Goal: Task Accomplishment & Management: Use online tool/utility

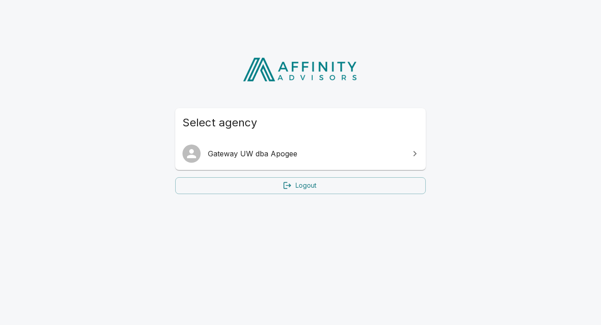
click at [253, 148] on span "Gateway UW dba Apogee" at bounding box center [306, 153] width 196 height 11
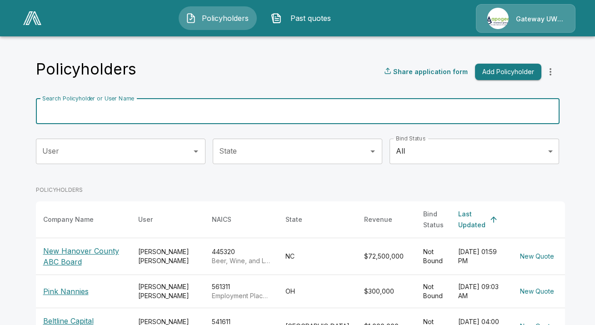
click at [132, 114] on input "Search Policyholder or User Name" at bounding box center [292, 111] width 513 height 25
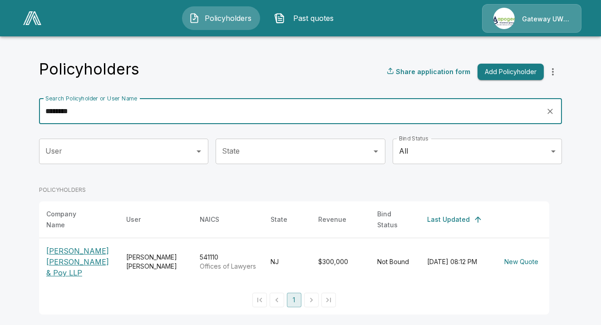
type input "********"
click at [128, 253] on div "Peter Mulville" at bounding box center [155, 262] width 59 height 18
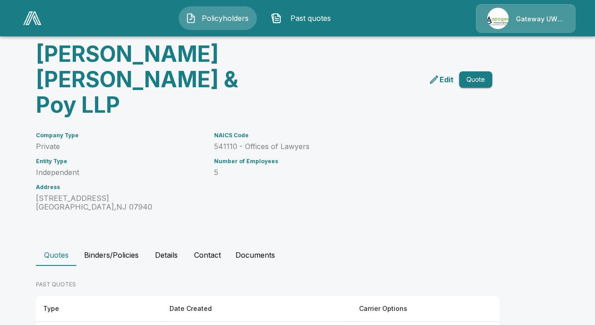
scroll to position [89, 0]
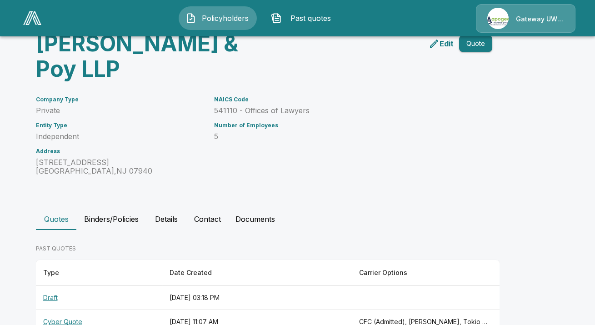
click at [94, 310] on th "Cyber Quote" at bounding box center [99, 322] width 126 height 24
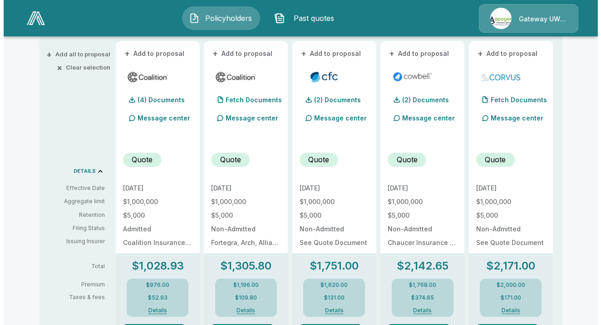
scroll to position [273, 0]
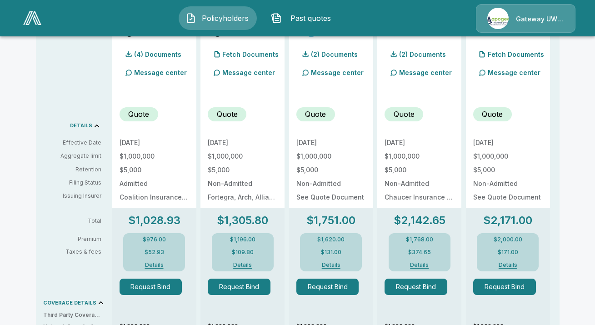
click at [332, 264] on button "Details" at bounding box center [331, 264] width 36 height 5
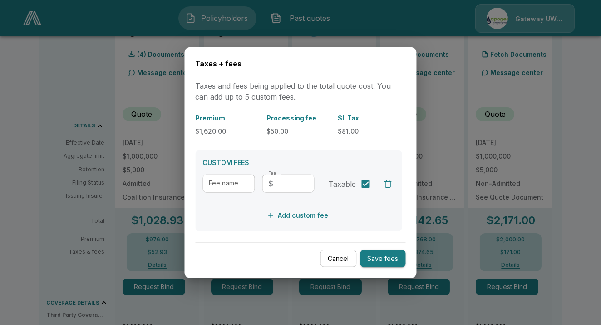
click at [335, 258] on button "Cancel" at bounding box center [339, 258] width 36 height 18
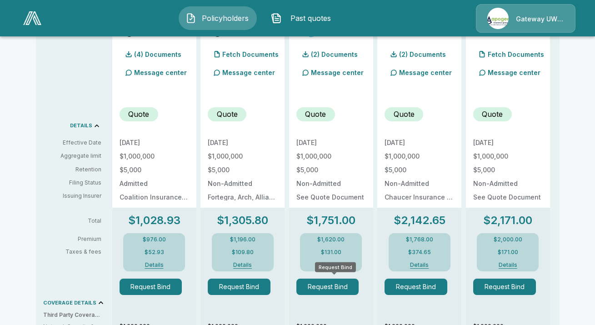
click at [336, 285] on button "Request Bind" at bounding box center [327, 286] width 63 height 16
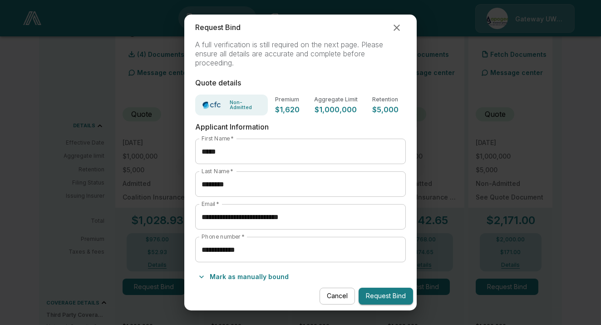
scroll to position [4, 0]
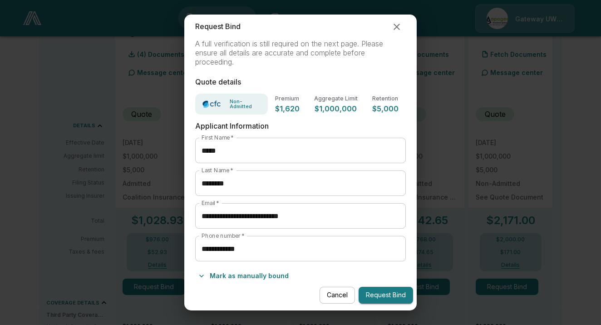
click at [251, 273] on button "Mark as manually bound" at bounding box center [243, 275] width 97 height 15
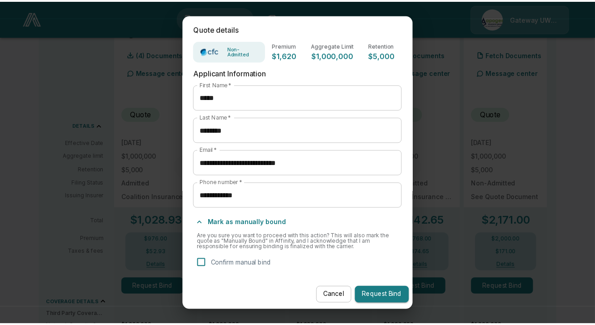
scroll to position [58, 0]
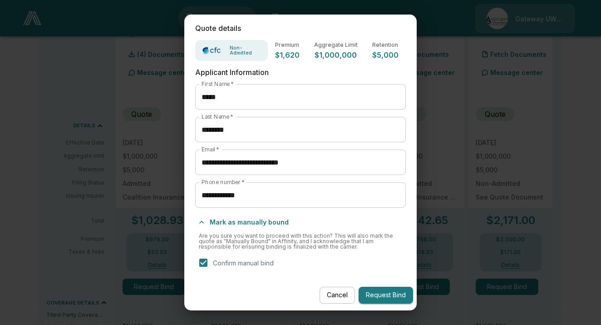
click at [376, 292] on button "Request Bind" at bounding box center [386, 295] width 55 height 17
